Goal: Transaction & Acquisition: Book appointment/travel/reservation

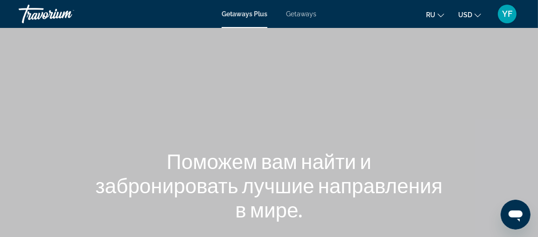
click at [244, 14] on span "Getaways Plus" at bounding box center [245, 13] width 46 height 7
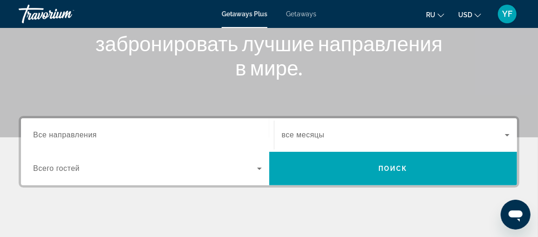
scroll to position [140, 0]
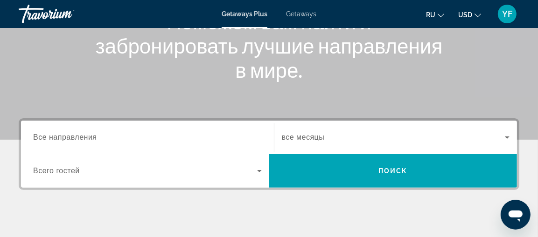
click at [87, 139] on span "Все направления" at bounding box center [65, 137] width 64 height 8
click at [87, 139] on input "Destination Все направления" at bounding box center [147, 137] width 229 height 11
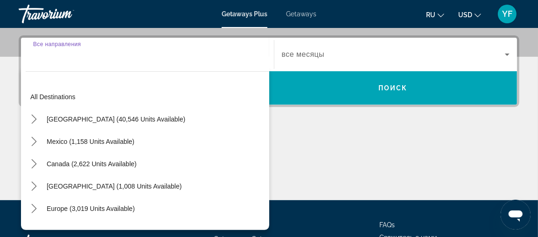
scroll to position [228, 0]
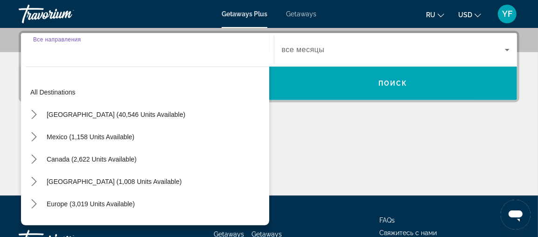
click at [327, 134] on div "Main content" at bounding box center [269, 161] width 501 height 70
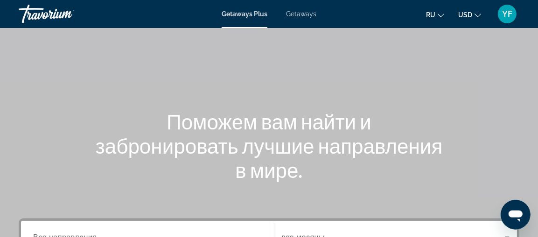
scroll to position [0, 0]
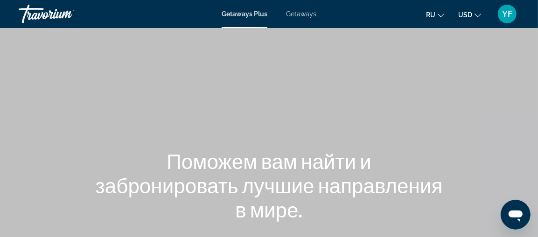
click at [297, 14] on span "Getaways" at bounding box center [301, 13] width 30 height 7
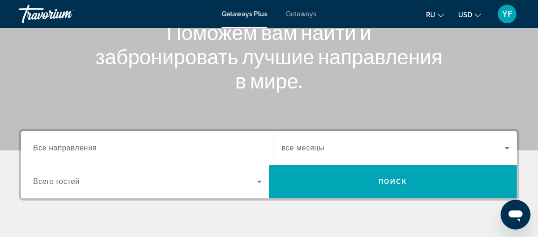
scroll to position [140, 0]
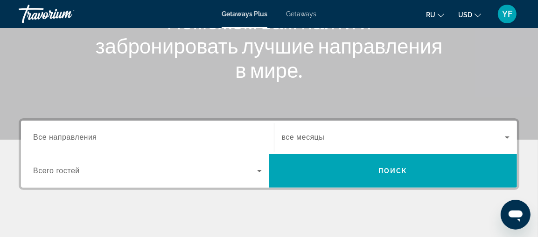
click at [468, 70] on div "Поможем вам найти и забронировать лучшие направления в мире." at bounding box center [269, 45] width 538 height 73
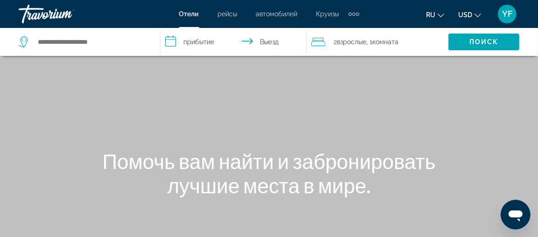
click at [323, 14] on span "Круизы" at bounding box center [327, 13] width 23 height 7
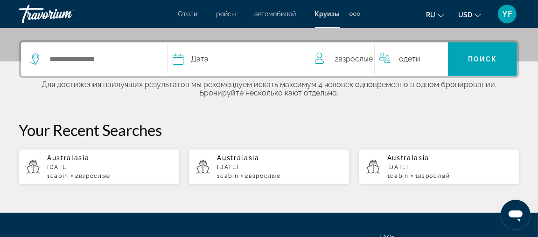
scroll to position [233, 0]
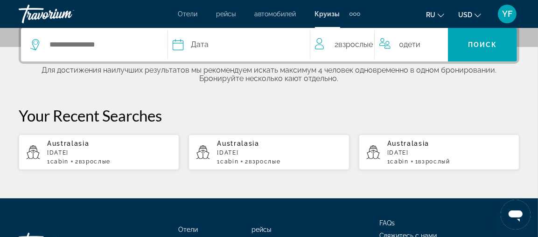
click at [119, 151] on p "[DATE]" at bounding box center [109, 153] width 125 height 7
type input "**********"
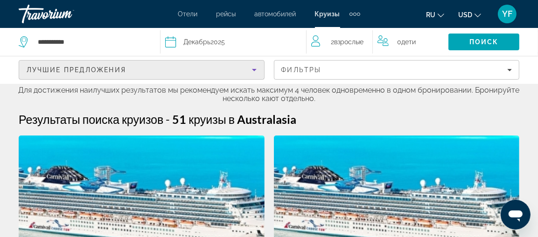
click at [255, 70] on icon "Sort by" at bounding box center [254, 70] width 5 height 2
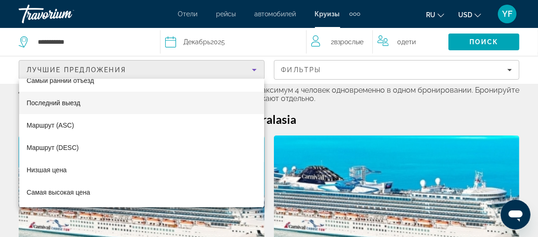
scroll to position [47, 0]
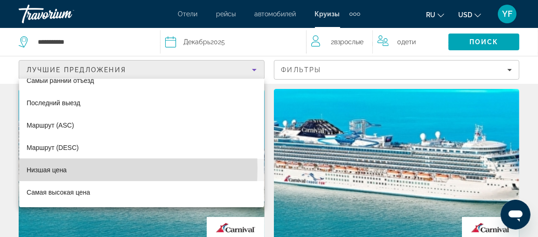
click at [44, 168] on span "Низшая цена" at bounding box center [47, 170] width 40 height 7
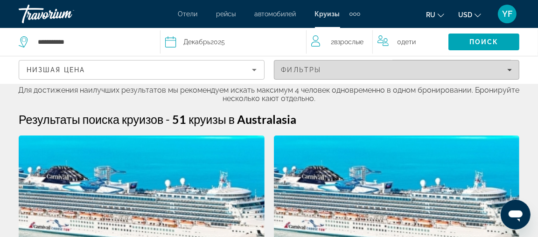
click at [506, 66] on div "Фильтры" at bounding box center [396, 69] width 231 height 7
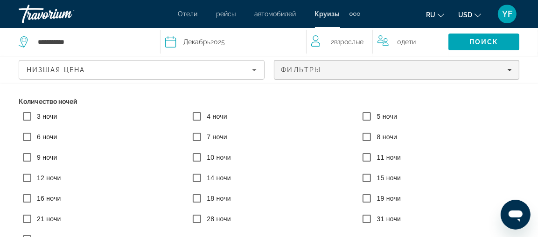
scroll to position [142, 0]
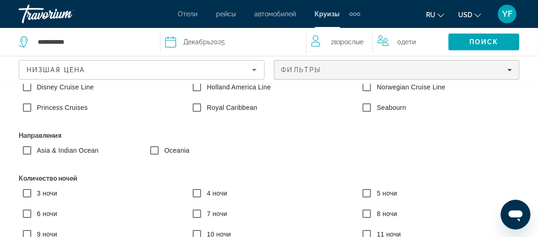
click at [27, 40] on icon "Search widget" at bounding box center [23, 41] width 9 height 11
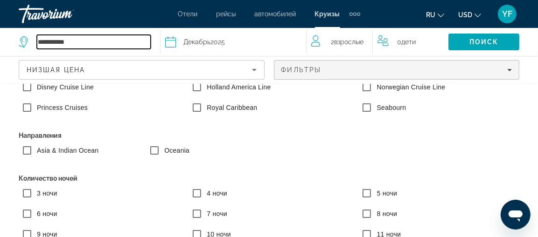
click at [63, 42] on input "**********" at bounding box center [94, 42] width 114 height 14
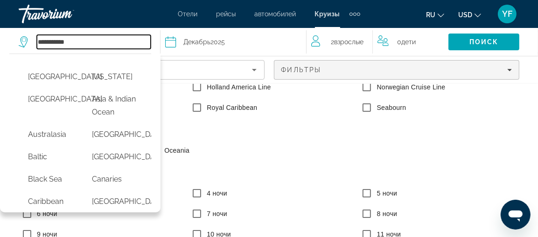
scroll to position [47, 0]
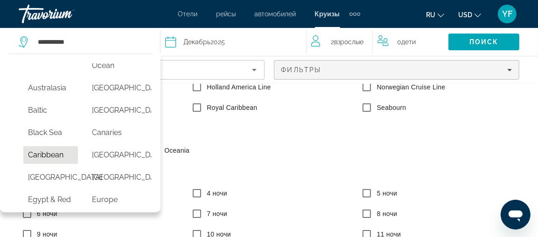
click at [32, 164] on button "Caribbean" at bounding box center [50, 155] width 55 height 18
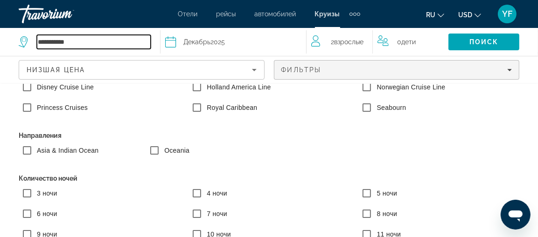
type input "*********"
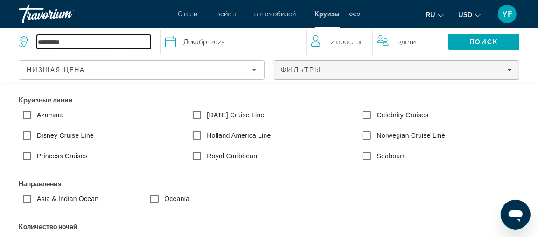
scroll to position [0, 0]
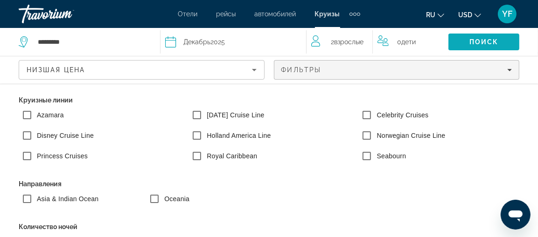
click at [483, 43] on span "Поиск" at bounding box center [483, 41] width 29 height 7
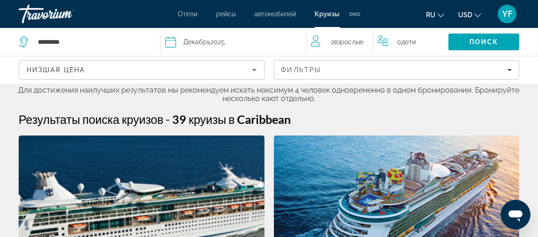
click at [194, 43] on span "Декабрь" at bounding box center [196, 41] width 27 height 7
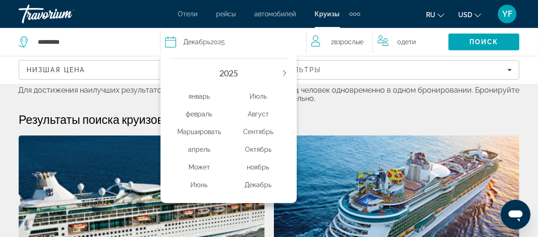
click at [205, 97] on div "январь" at bounding box center [199, 96] width 59 height 17
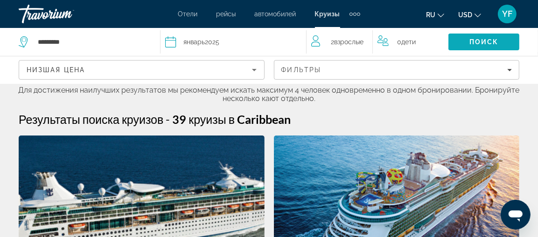
click at [485, 38] on span "Поиск" at bounding box center [483, 41] width 29 height 7
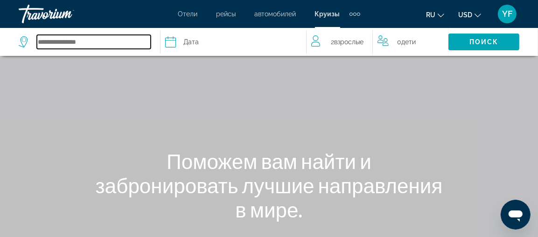
click at [106, 39] on input "Select cruise destination" at bounding box center [94, 42] width 114 height 14
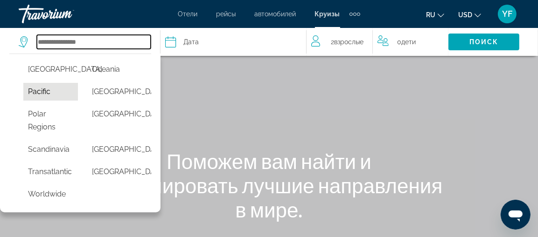
scroll to position [373, 0]
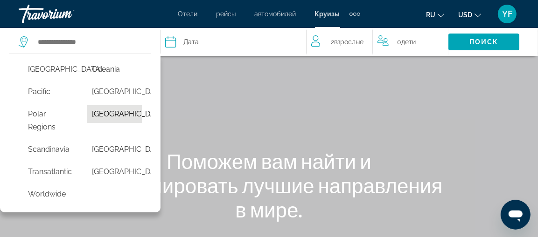
click at [94, 105] on button "[GEOGRAPHIC_DATA]" at bounding box center [114, 114] width 55 height 18
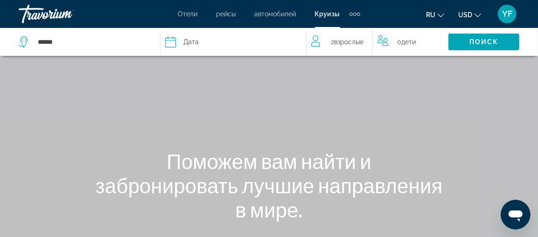
click at [232, 42] on div "Дата" at bounding box center [231, 41] width 132 height 13
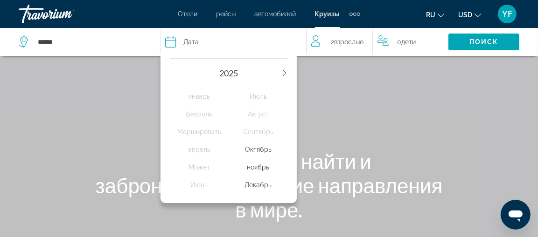
click at [284, 70] on icon "Next year" at bounding box center [285, 73] width 6 height 6
click at [194, 132] on div "Маршировать" at bounding box center [199, 132] width 59 height 17
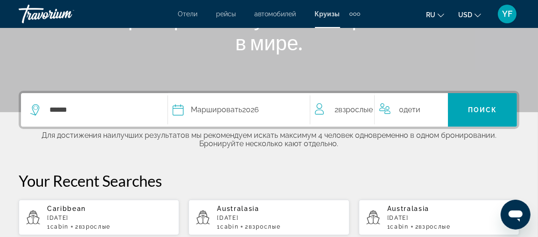
scroll to position [214, 0]
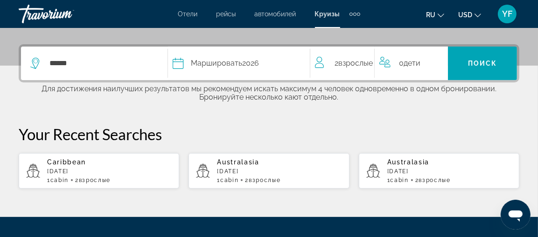
click at [63, 167] on div "Caribbean [DATE] 1 cabin 2 Взрослый Взрослые" at bounding box center [109, 171] width 125 height 25
type input "*********"
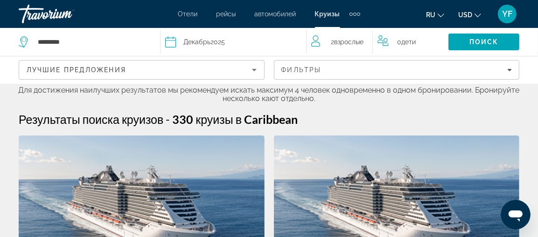
click at [174, 43] on icon "Select cruise date" at bounding box center [170, 41] width 11 height 11
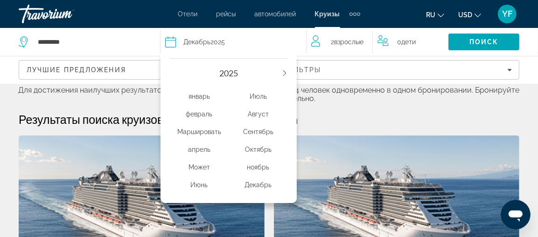
click at [191, 112] on div "февраль" at bounding box center [199, 114] width 59 height 17
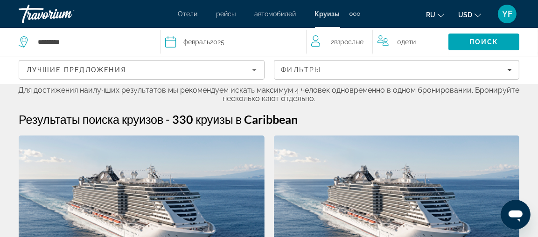
click at [169, 41] on icon "Select cruise date" at bounding box center [170, 41] width 11 height 11
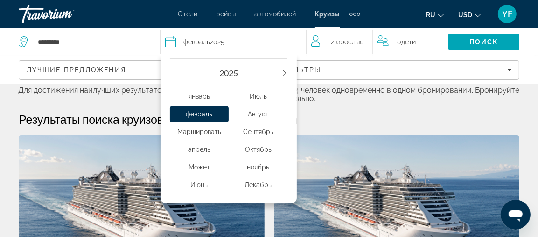
click at [182, 134] on div "Маршировать" at bounding box center [199, 132] width 59 height 17
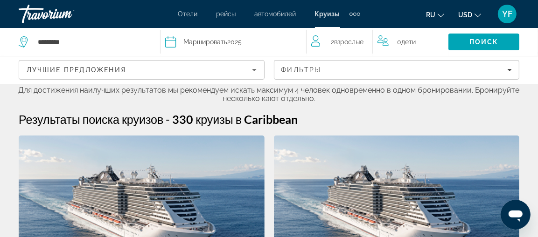
click at [170, 42] on icon "Select cruise date" at bounding box center [170, 41] width 11 height 11
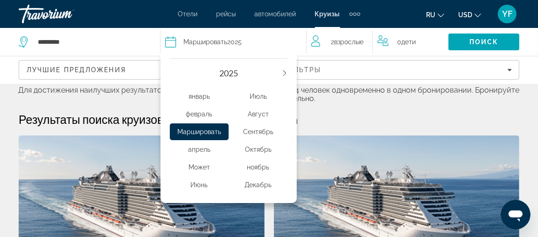
click at [285, 70] on icon "Next year" at bounding box center [285, 73] width 6 height 6
click at [196, 136] on div "Маршировать" at bounding box center [199, 132] width 59 height 17
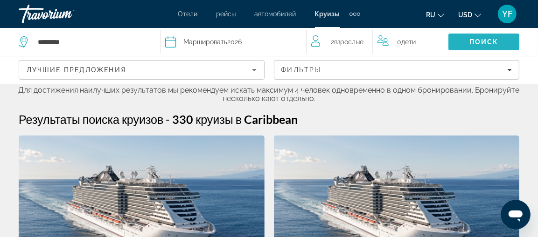
click at [469, 41] on span "Search" at bounding box center [483, 42] width 71 height 22
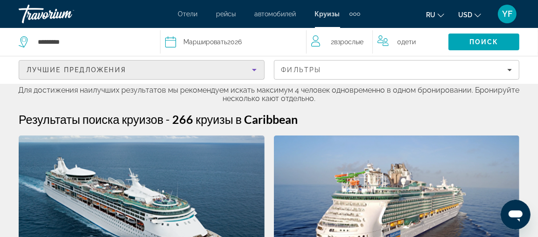
click at [253, 68] on icon "Sort by" at bounding box center [254, 69] width 11 height 11
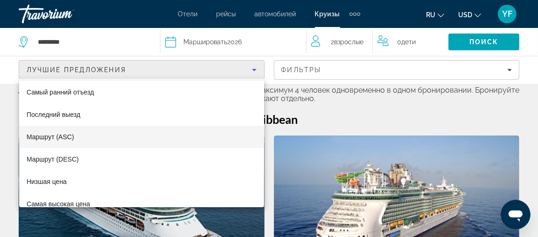
scroll to position [36, 0]
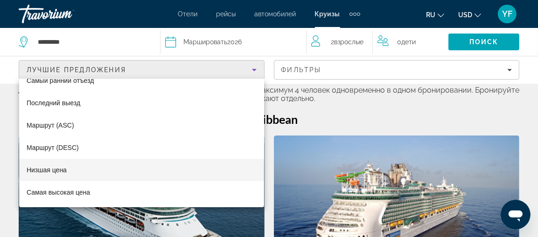
click at [62, 167] on span "Низшая цена" at bounding box center [47, 170] width 40 height 7
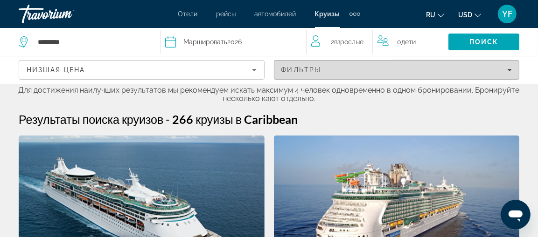
click at [508, 70] on icon "Filters" at bounding box center [509, 70] width 5 height 2
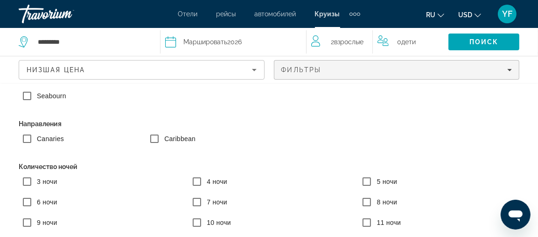
scroll to position [93, 0]
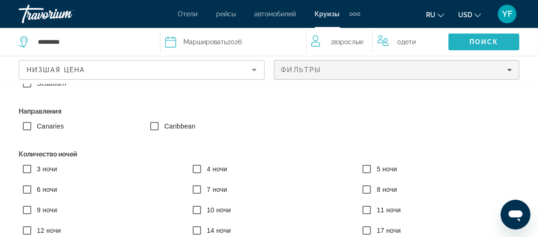
click at [479, 42] on span "Поиск" at bounding box center [483, 41] width 29 height 7
click at [483, 46] on span "Search" at bounding box center [483, 42] width 71 height 22
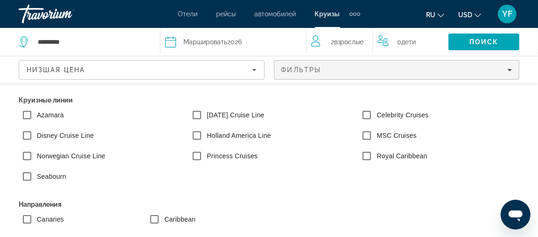
scroll to position [408, 0]
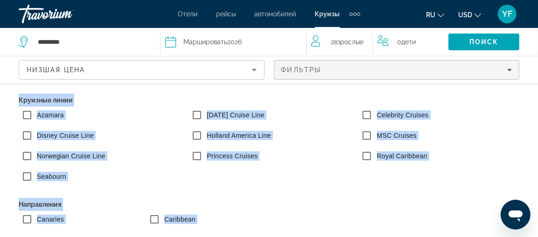
drag, startPoint x: 537, startPoint y: 83, endPoint x: 544, endPoint y: 113, distance: 31.7
click at [320, 172] on div "Azamara [DATE] Cruise Line Celebrity Cruises Disney Cruise Line Holland America…" at bounding box center [269, 148] width 510 height 82
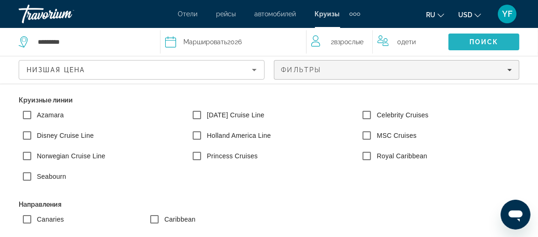
click at [475, 42] on span "Поиск" at bounding box center [483, 41] width 29 height 7
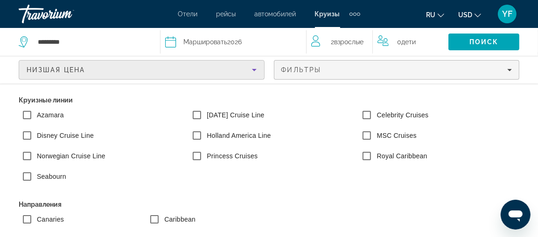
click at [257, 70] on icon "Sort by" at bounding box center [254, 69] width 11 height 11
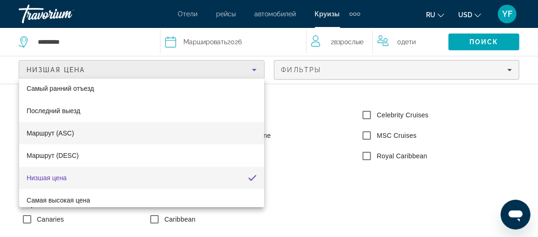
scroll to position [36, 0]
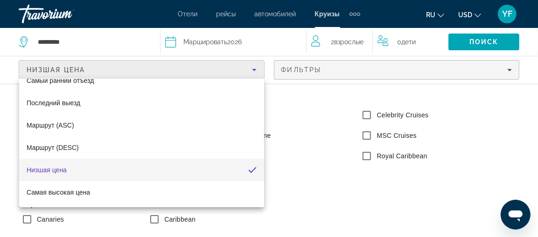
click at [145, 164] on mat-option "Низшая цена" at bounding box center [141, 170] width 245 height 22
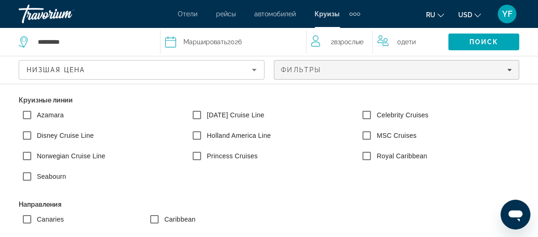
click at [343, 51] on div "2 Взрослый Взрослые" at bounding box center [342, 42] width 62 height 28
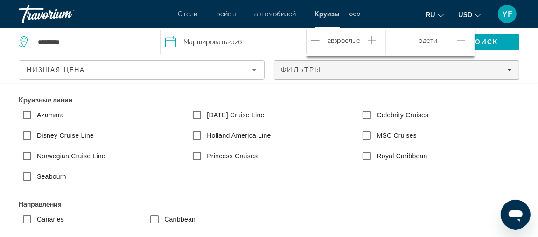
click at [524, 52] on div "Поиск" at bounding box center [493, 42] width 90 height 28
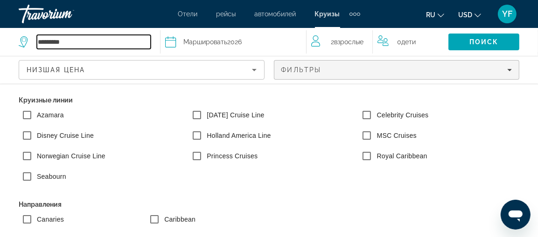
click at [79, 39] on input "*********" at bounding box center [94, 42] width 114 height 14
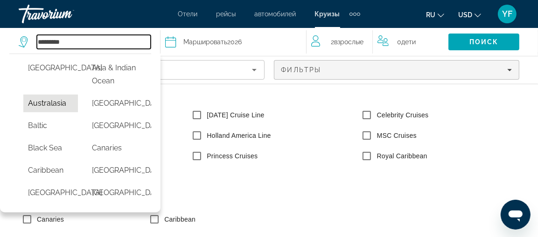
scroll to position [47, 0]
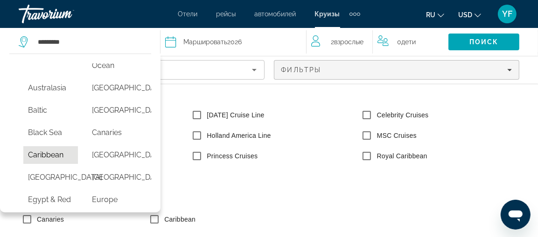
click at [43, 164] on button "Caribbean" at bounding box center [50, 155] width 55 height 18
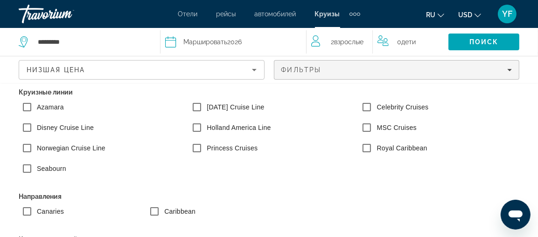
scroll to position [0, 0]
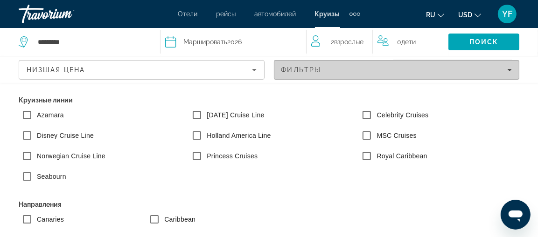
click at [338, 68] on div "Фильтры" at bounding box center [396, 69] width 231 height 7
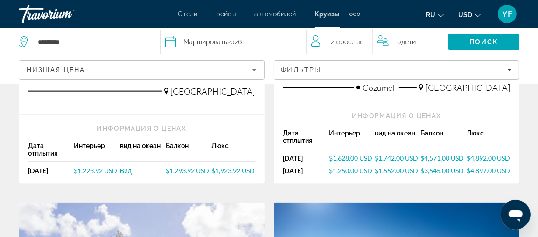
scroll to position [840, 0]
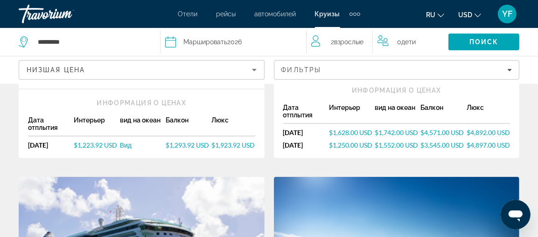
click at [226, 141] on span "$1,923.92 USD" at bounding box center [233, 145] width 43 height 8
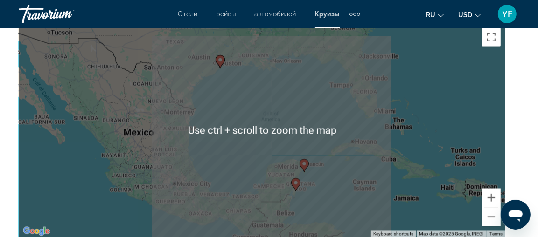
scroll to position [1213, 0]
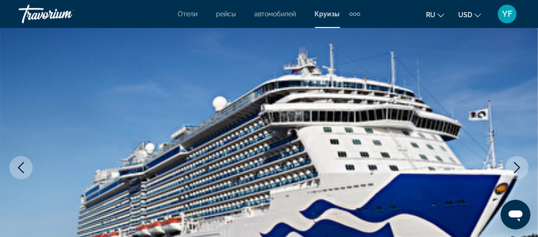
scroll to position [0, 0]
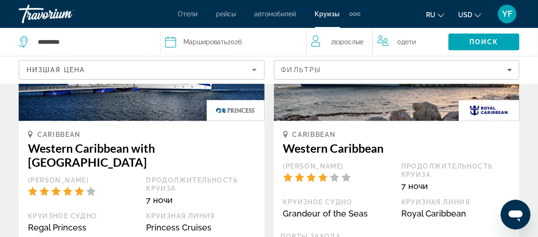
scroll to position [606, 0]
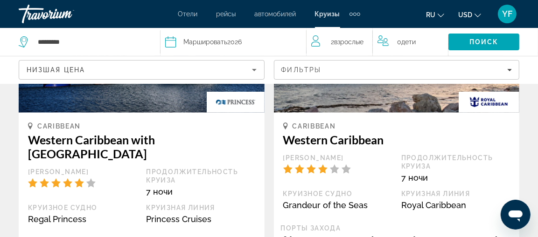
click at [86, 91] on img "Main content" at bounding box center [142, 38] width 246 height 149
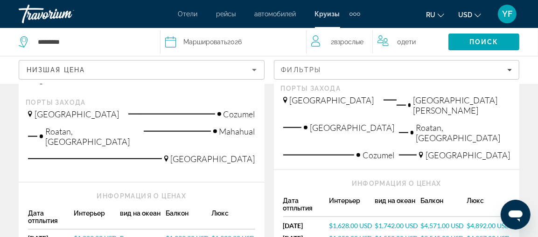
scroll to position [793, 0]
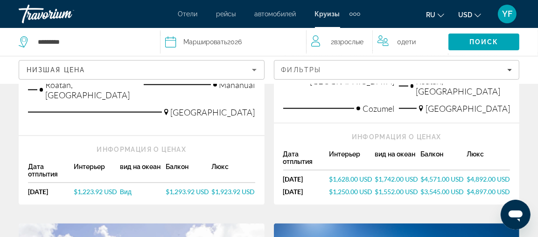
click at [174, 188] on span "$1,293.92 USD" at bounding box center [187, 192] width 43 height 8
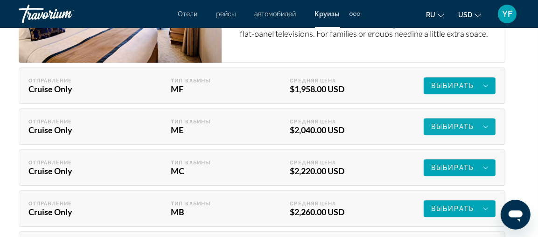
scroll to position [1633, 0]
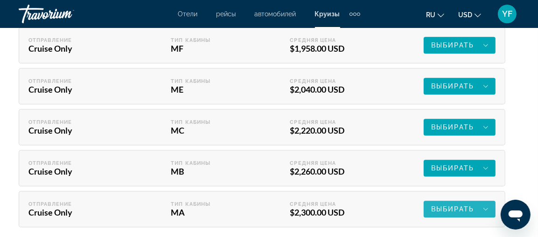
click at [455, 209] on span "Выбирать" at bounding box center [452, 209] width 43 height 7
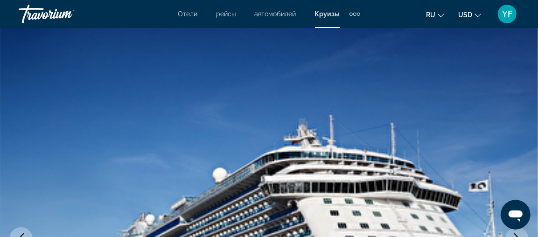
scroll to position [0, 0]
